Goal: Navigation & Orientation: Find specific page/section

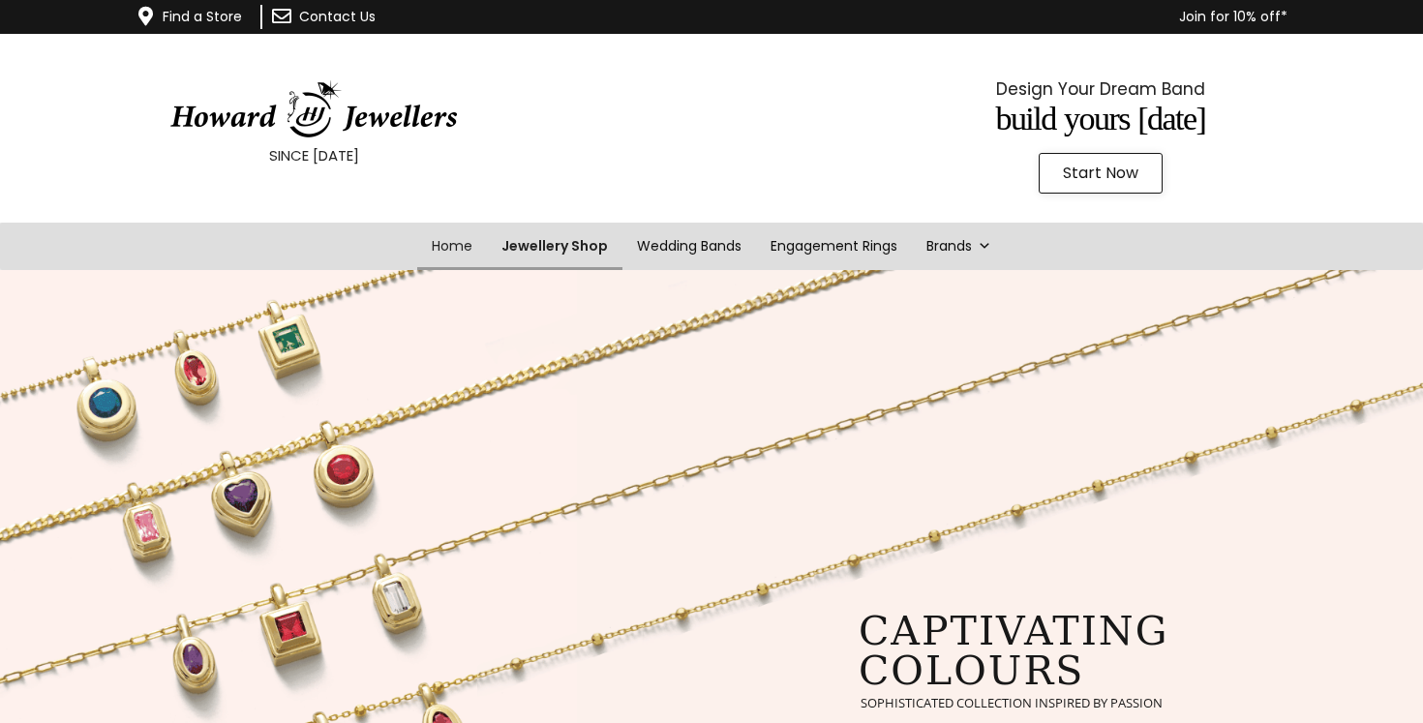
click at [533, 252] on link "Jewellery Shop" at bounding box center [555, 246] width 136 height 47
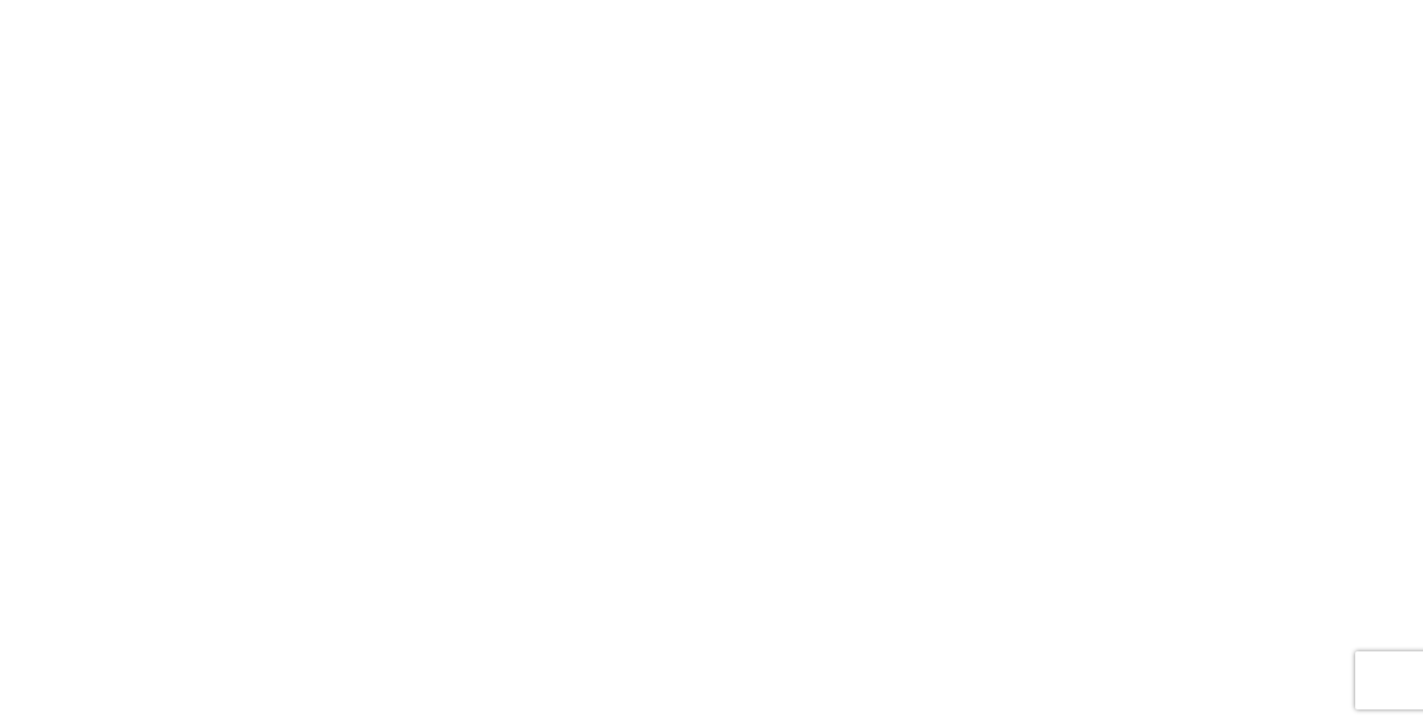
scroll to position [279, 0]
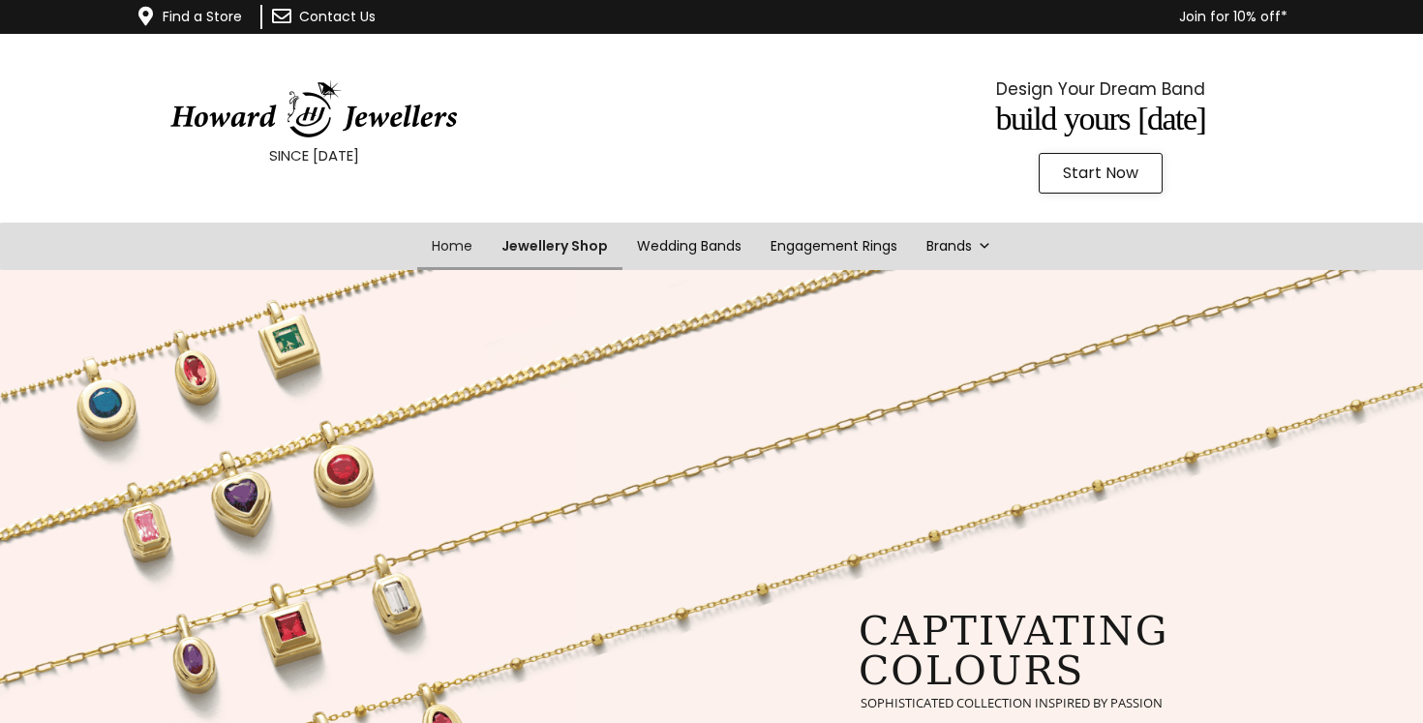
click at [569, 251] on link "Jewellery Shop" at bounding box center [555, 246] width 136 height 47
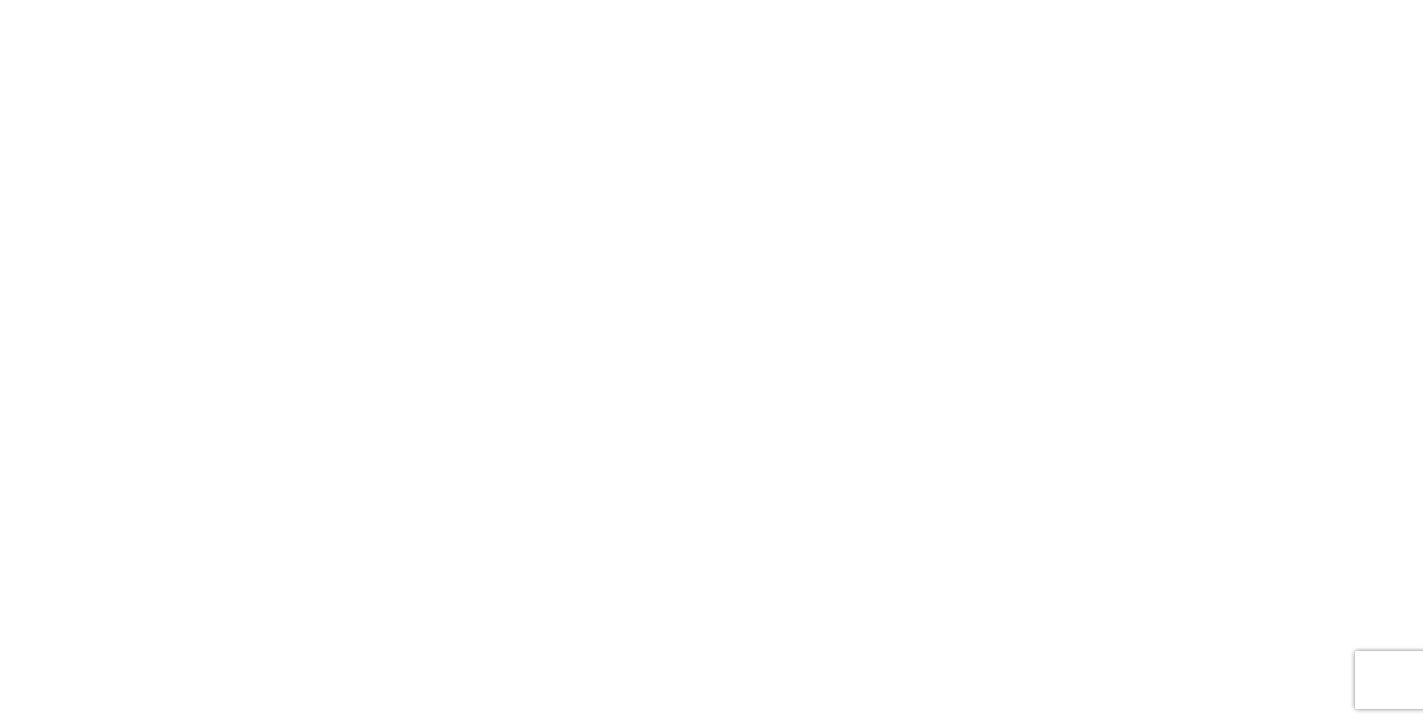
scroll to position [2998, 0]
